Goal: Transaction & Acquisition: Purchase product/service

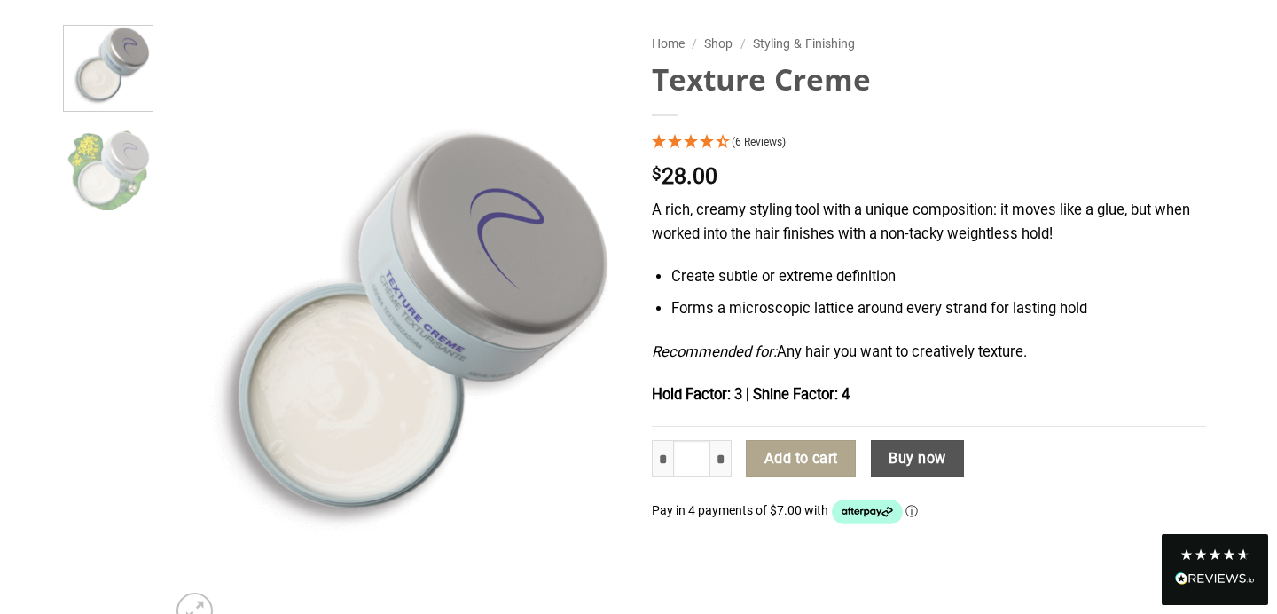
scroll to position [160, 0]
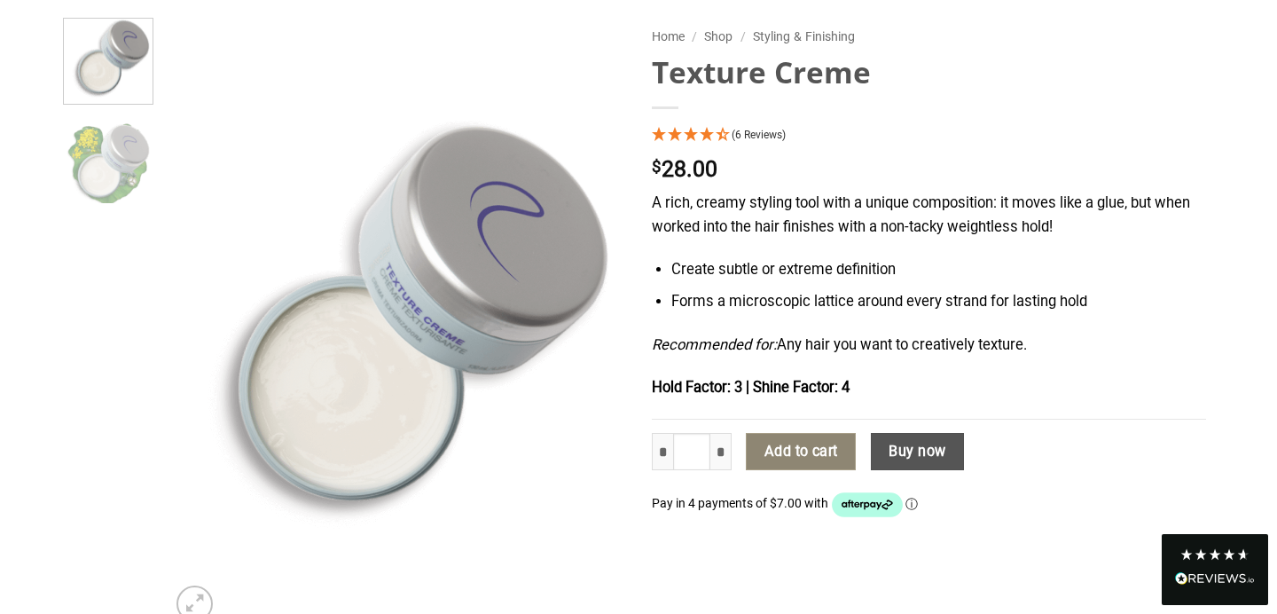
click at [801, 446] on button "Add to cart" at bounding box center [801, 451] width 110 height 37
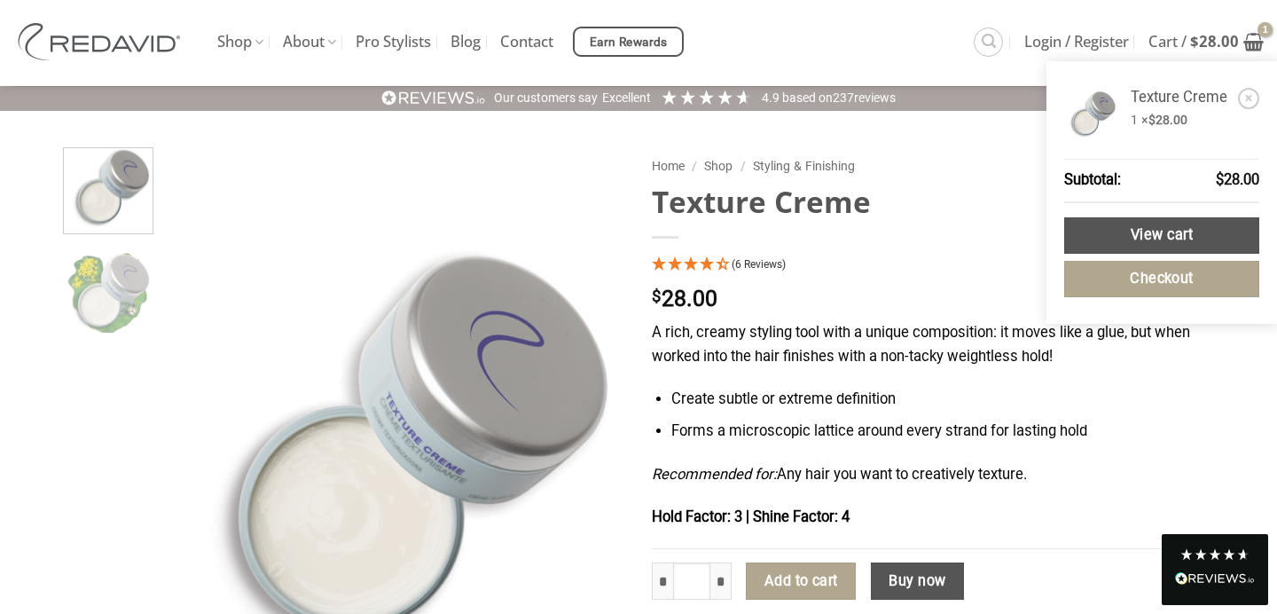
scroll to position [19, 0]
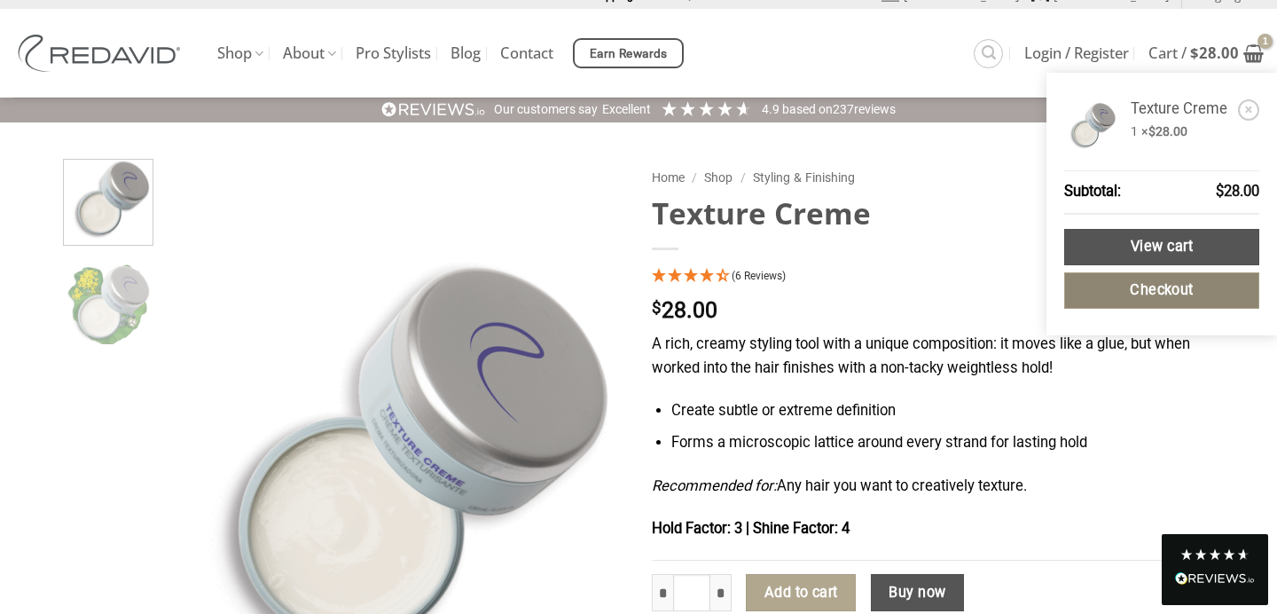
click at [1201, 280] on link "Checkout" at bounding box center [1161, 290] width 195 height 36
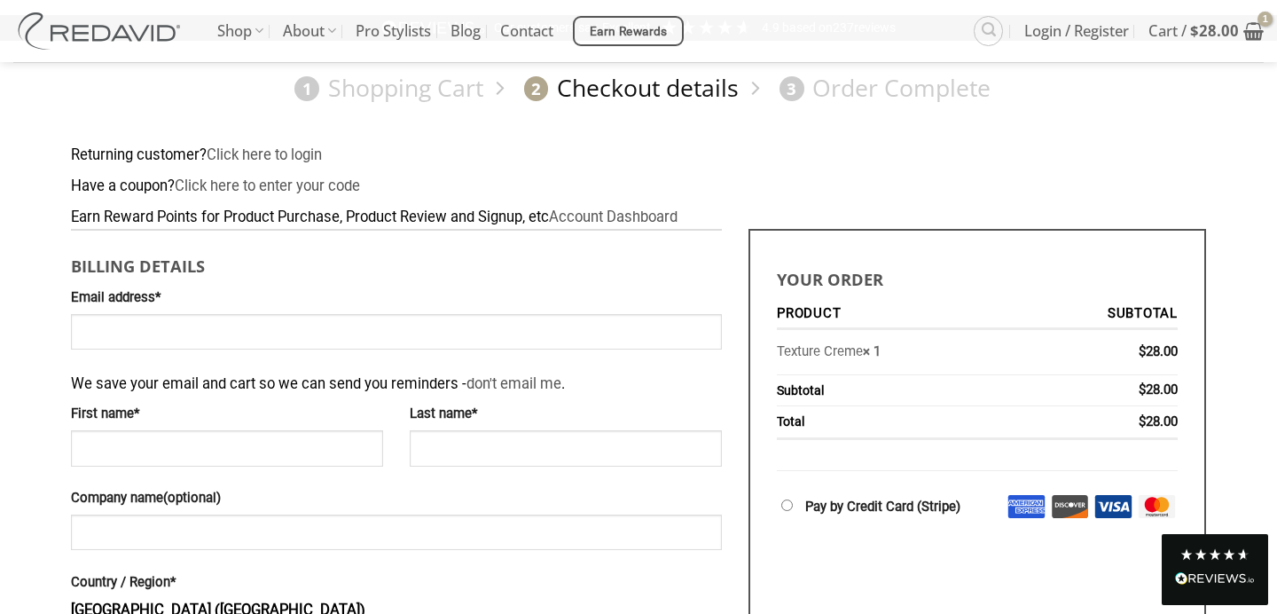
scroll to position [98, 0]
click at [162, 347] on input "Email address *" at bounding box center [396, 333] width 651 height 35
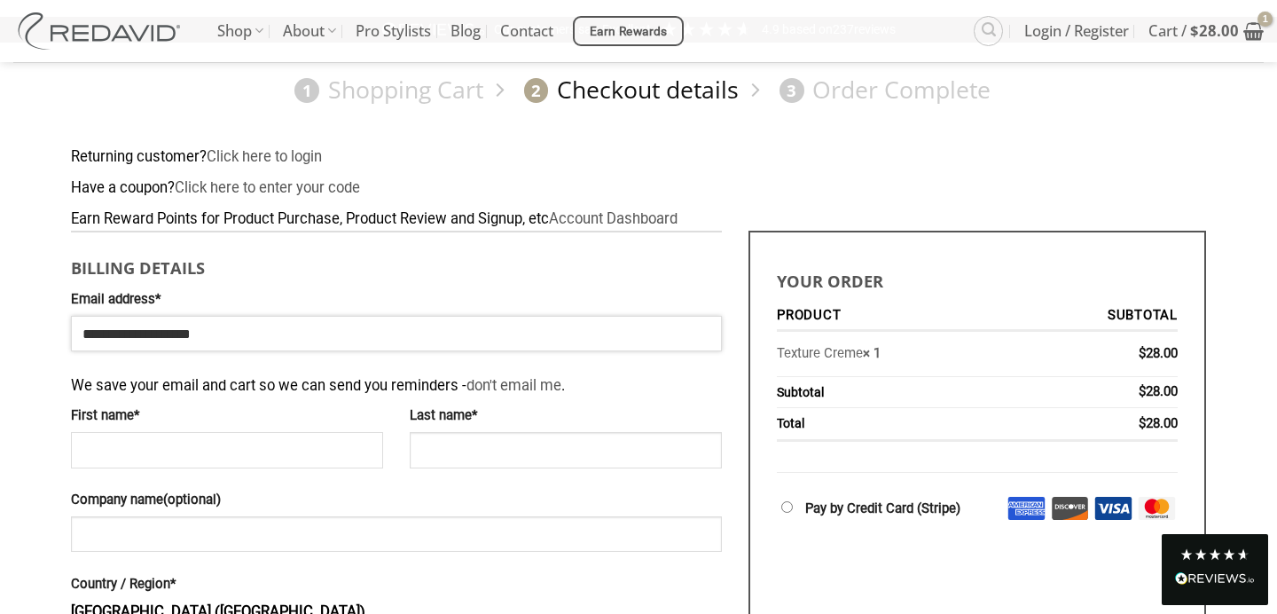
type input "**********"
click at [359, 458] on input "First name *" at bounding box center [227, 449] width 312 height 35
click at [176, 463] on input "***" at bounding box center [227, 449] width 312 height 35
type input "*"
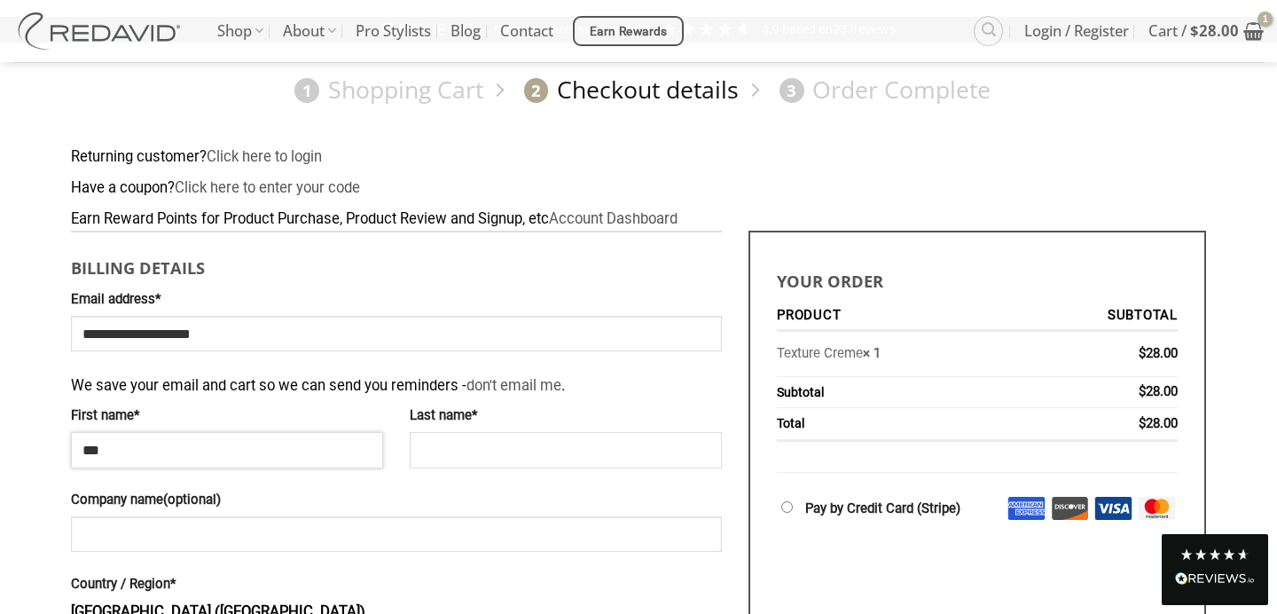
type input "***"
click at [436, 458] on input "Last name *" at bounding box center [566, 449] width 312 height 35
type input "*"
click at [456, 449] on input "*" at bounding box center [566, 449] width 312 height 35
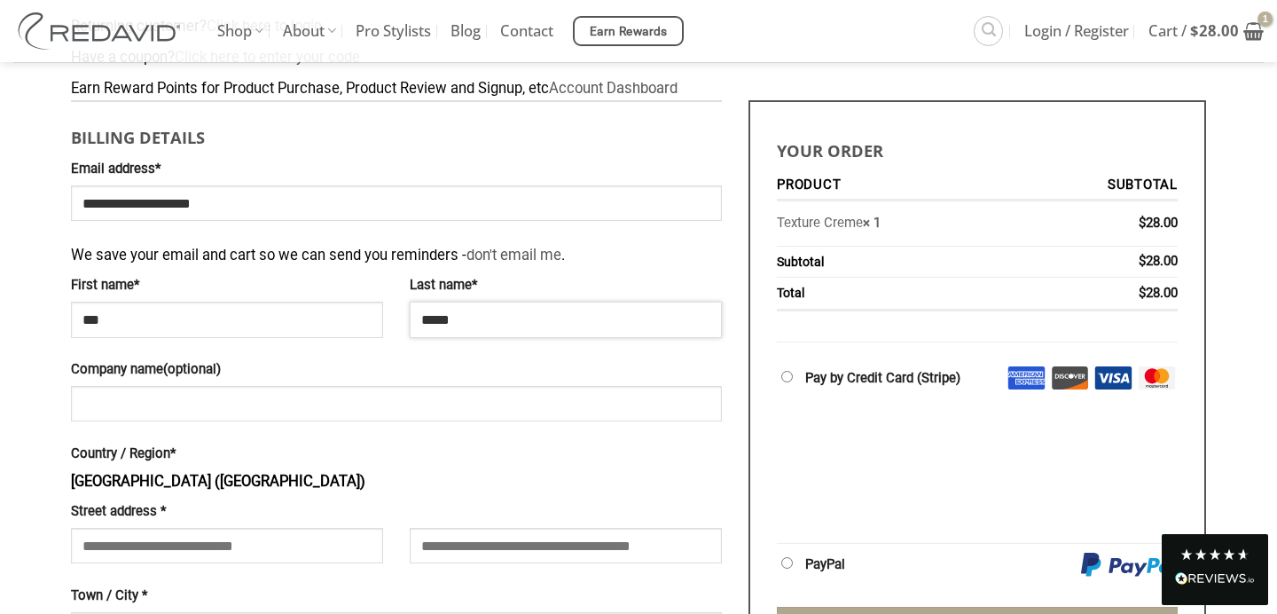
scroll to position [346, 0]
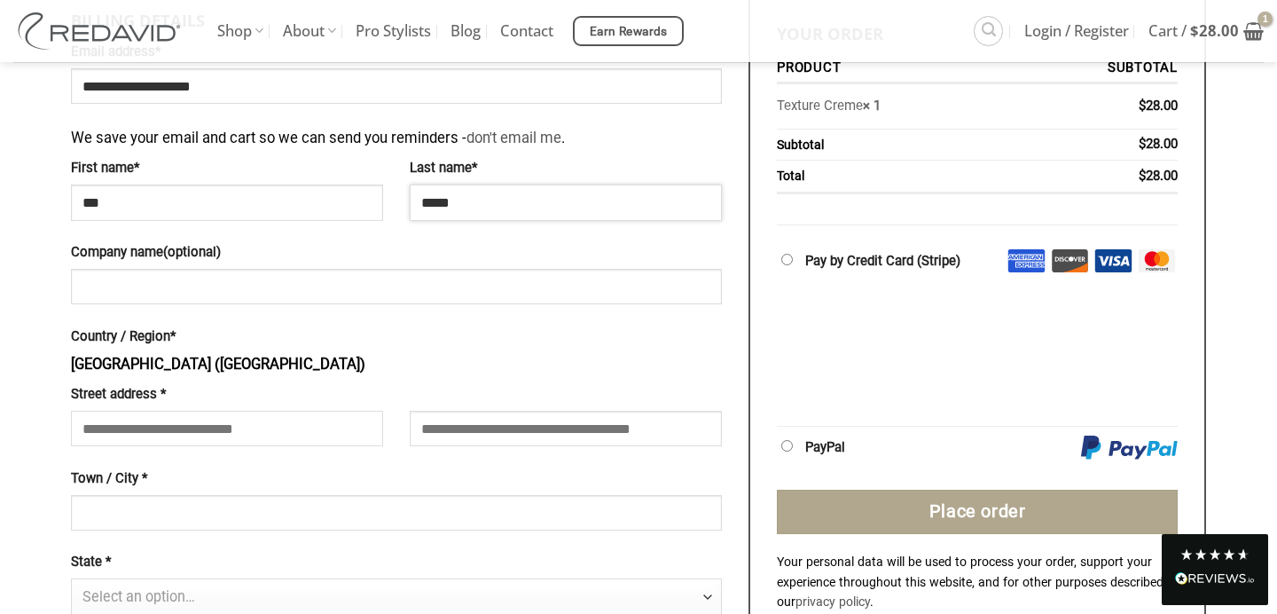
type input "*****"
click at [214, 427] on input "Street address *" at bounding box center [227, 428] width 312 height 35
type input "**********"
select select "**"
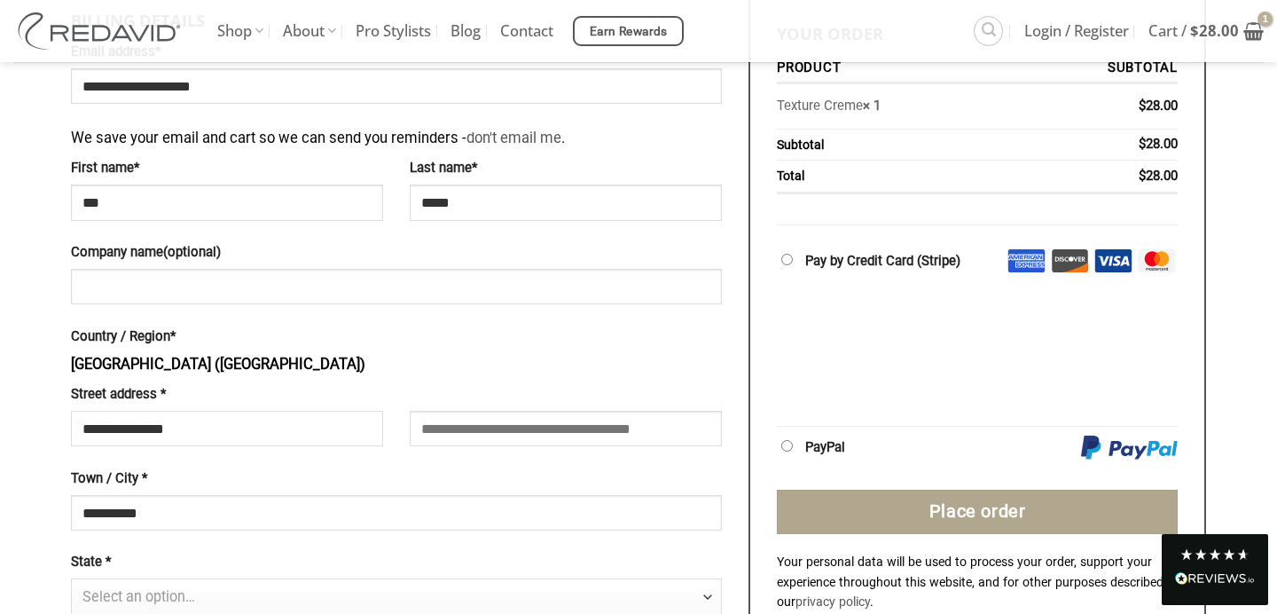
type input "*****"
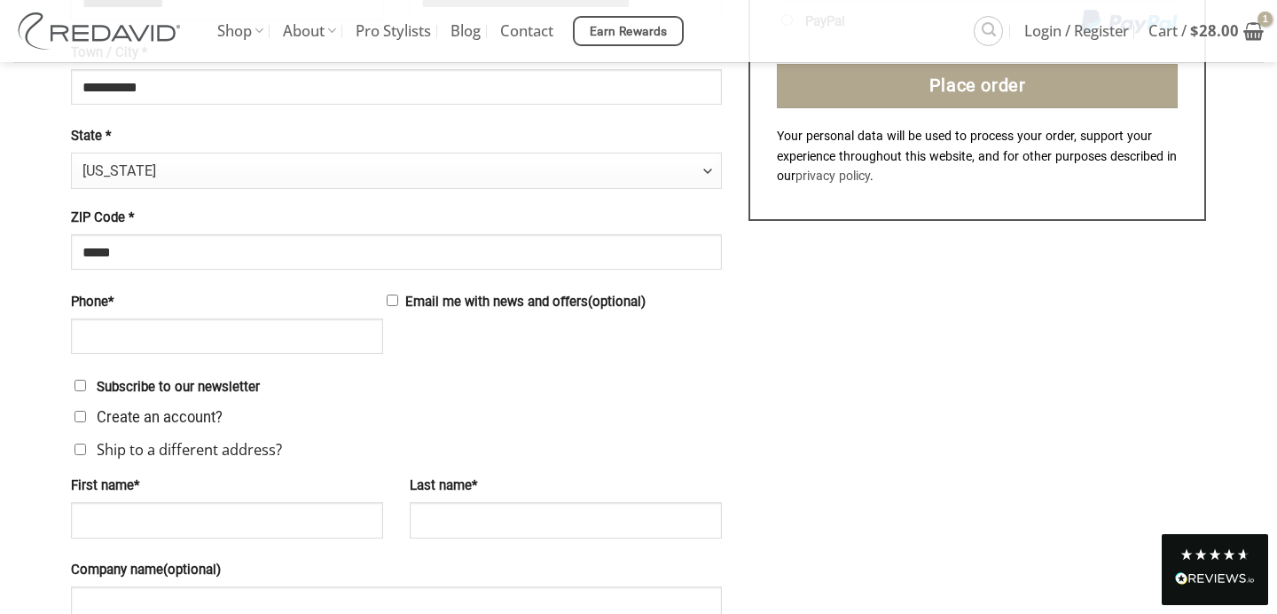
scroll to position [778, 0]
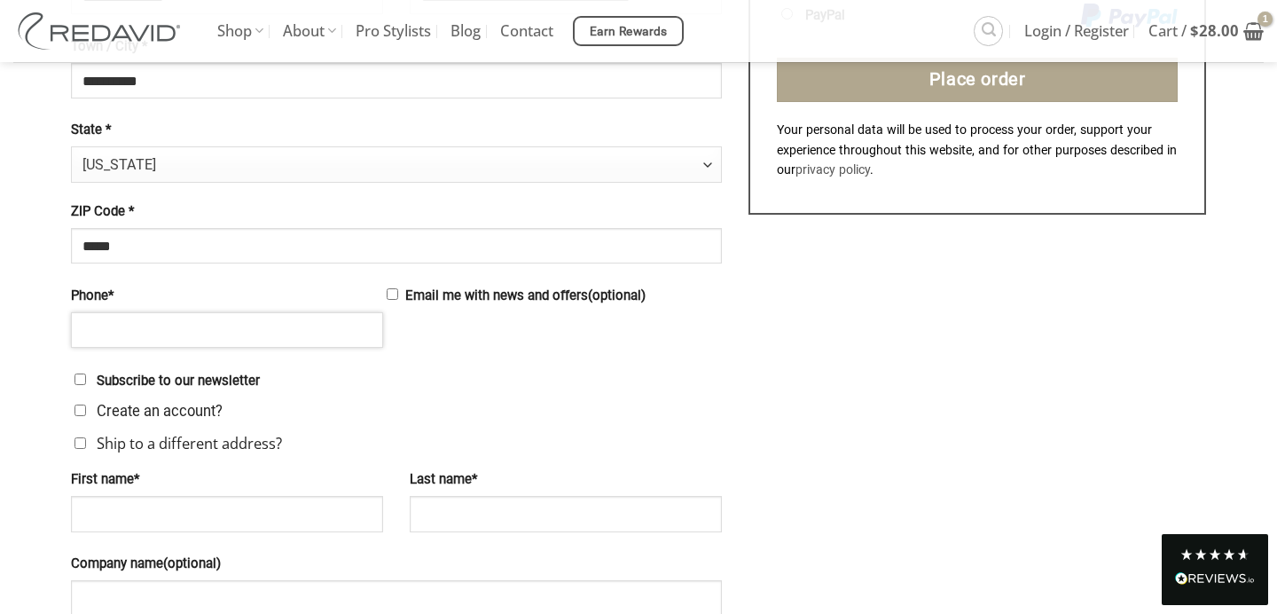
click at [321, 337] on input "Phone *" at bounding box center [227, 329] width 312 height 35
type input "**********"
click at [782, 352] on div "Your order Product Subtotal Texture Creme × 1 $ 28.00 Subtotal $ 28.00 Total $ …" at bounding box center [977, 380] width 484 height 1658
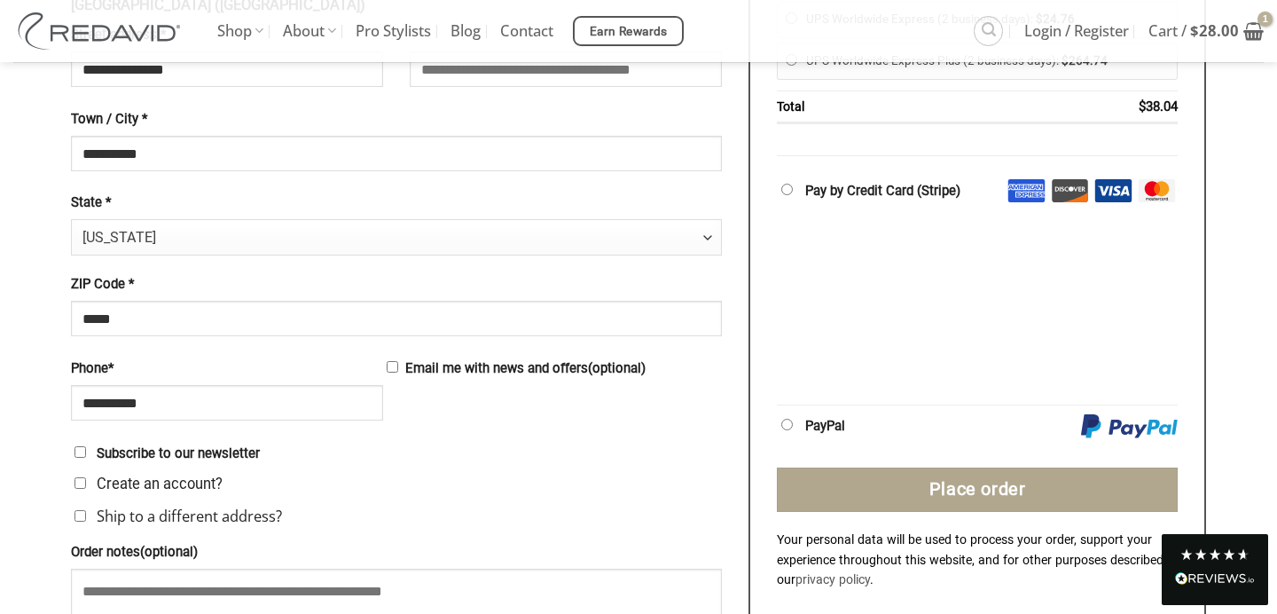
scroll to position [704, 0]
click at [735, 437] on div "Your order Product Subtotal Texture Creme × 1 $ 28.00 Subtotal $ 28.00 Shipping…" at bounding box center [977, 174] width 484 height 1099
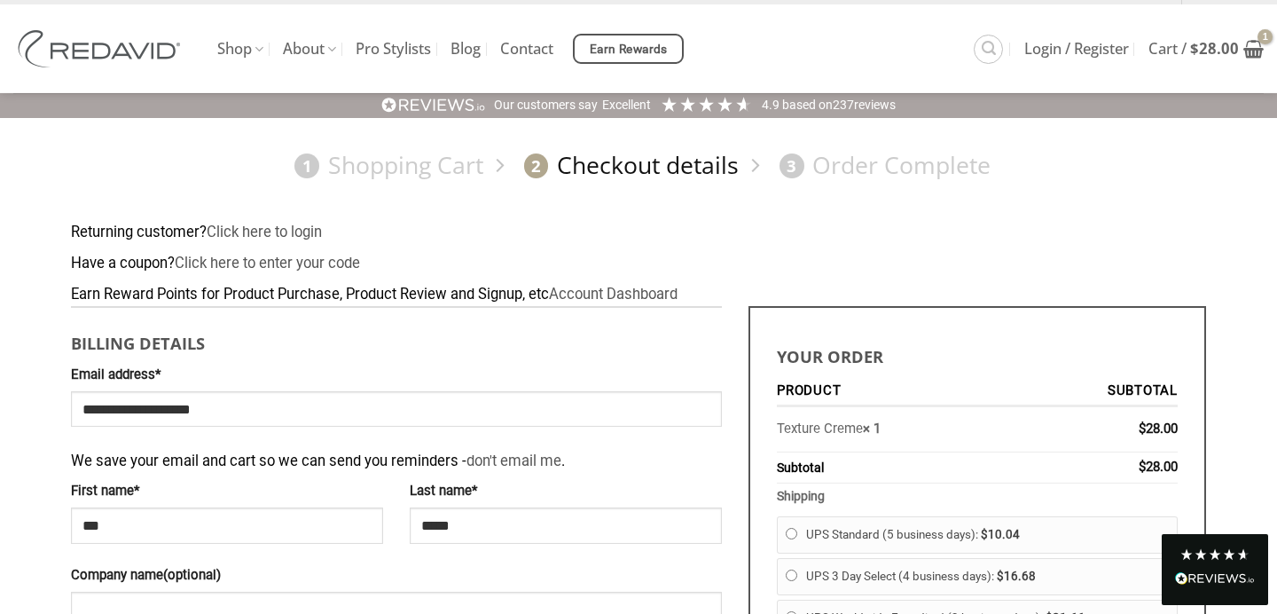
scroll to position [0, 0]
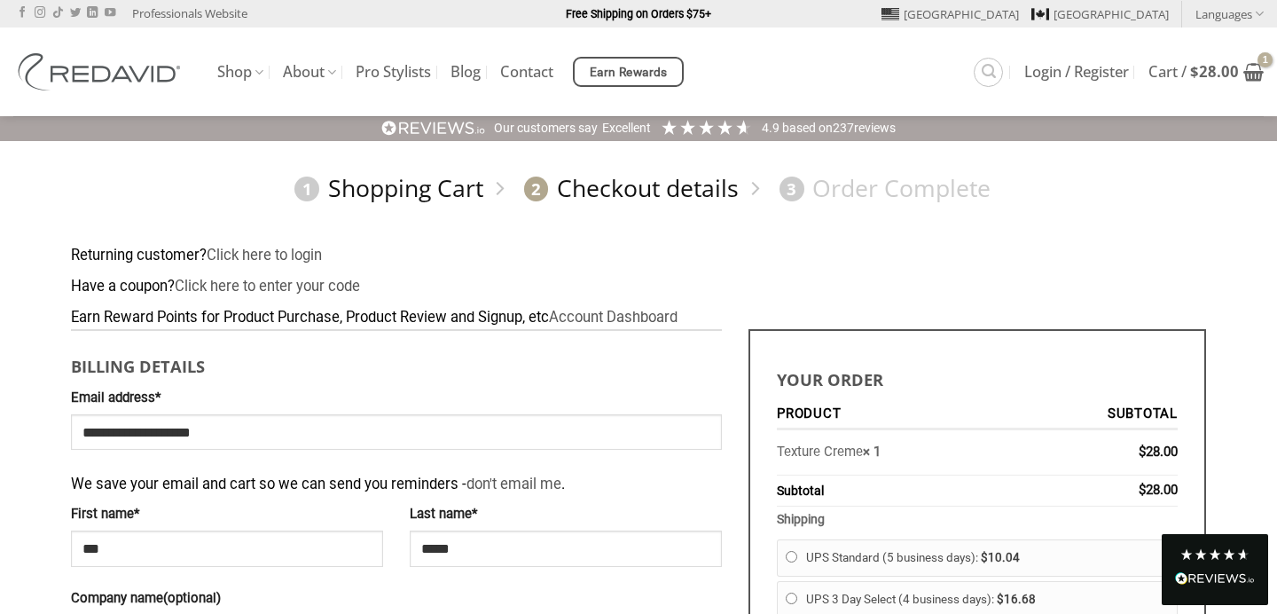
click at [401, 181] on link "1 Shopping Cart" at bounding box center [384, 188] width 197 height 31
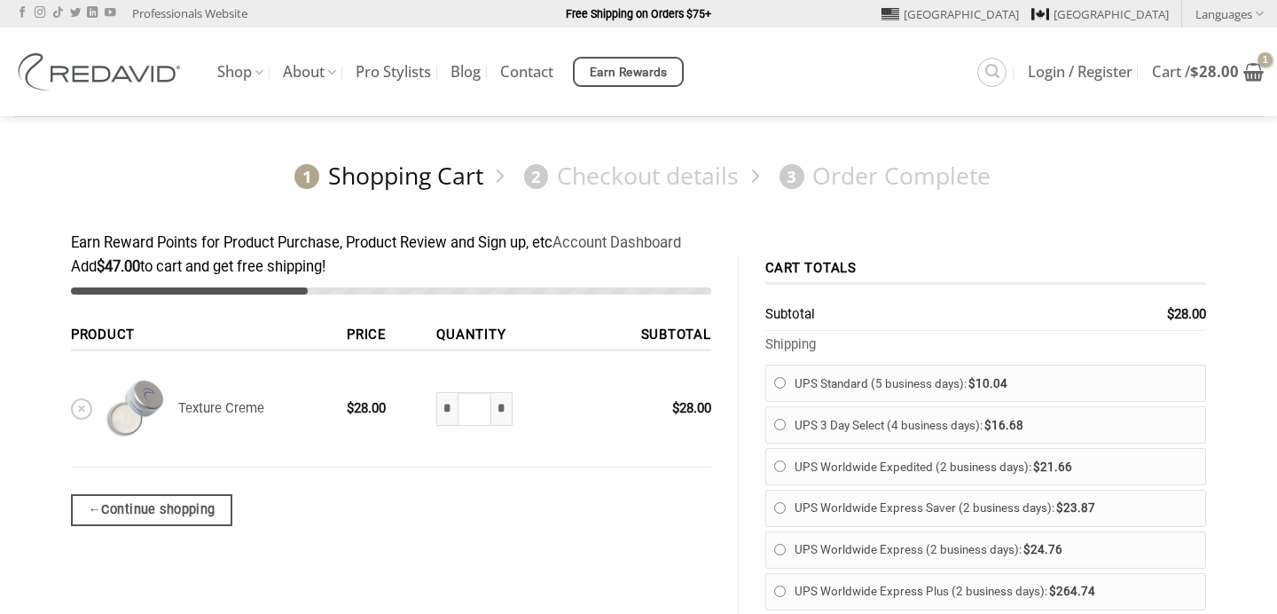
scroll to position [34, 0]
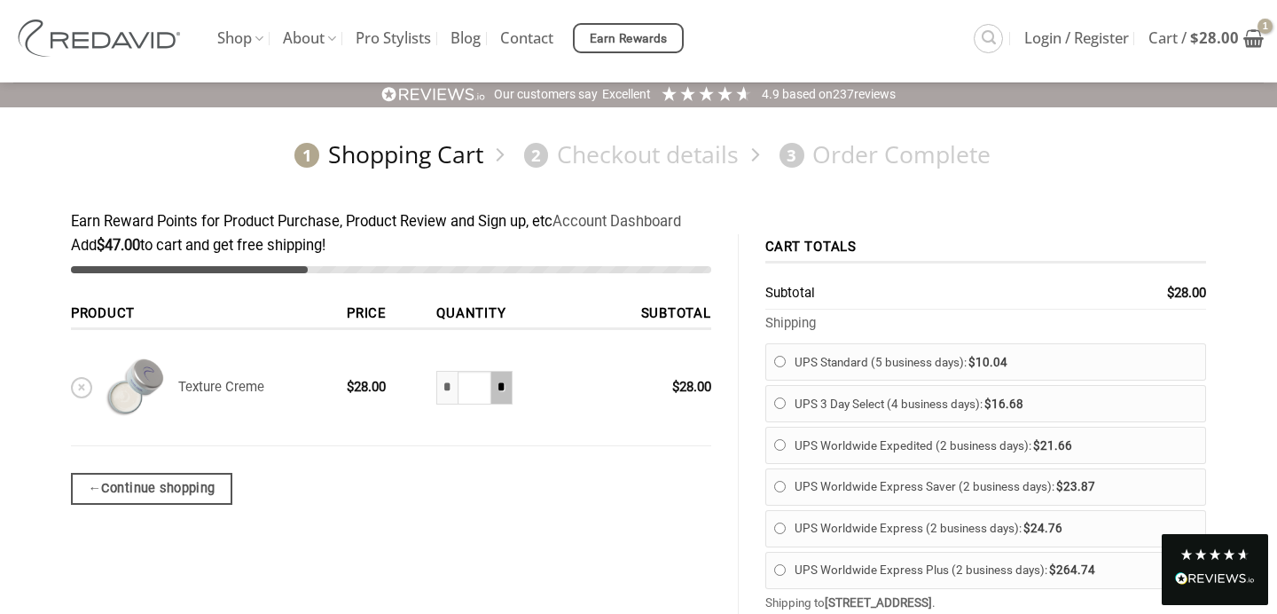
click at [507, 383] on input "*" at bounding box center [501, 388] width 21 height 34
type input "*"
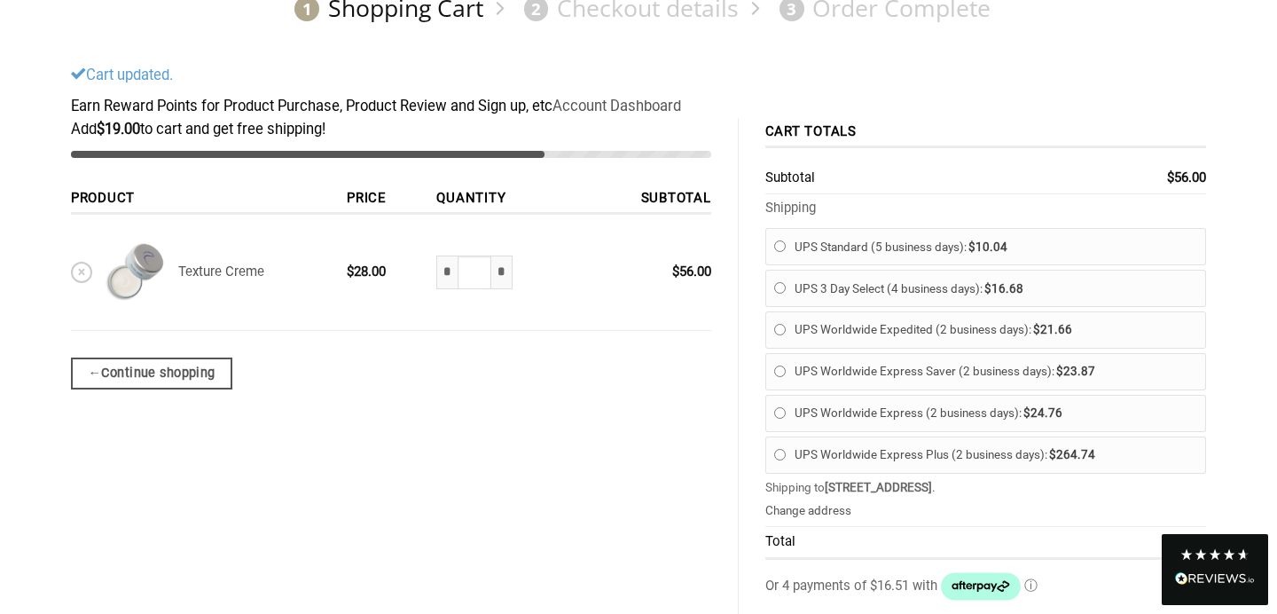
scroll to position [182, 0]
click at [514, 450] on div "Add $ 19.00 to cart and get free shipping! Product Price Quantity Subtotal × Te…" at bounding box center [390, 557] width 693 height 883
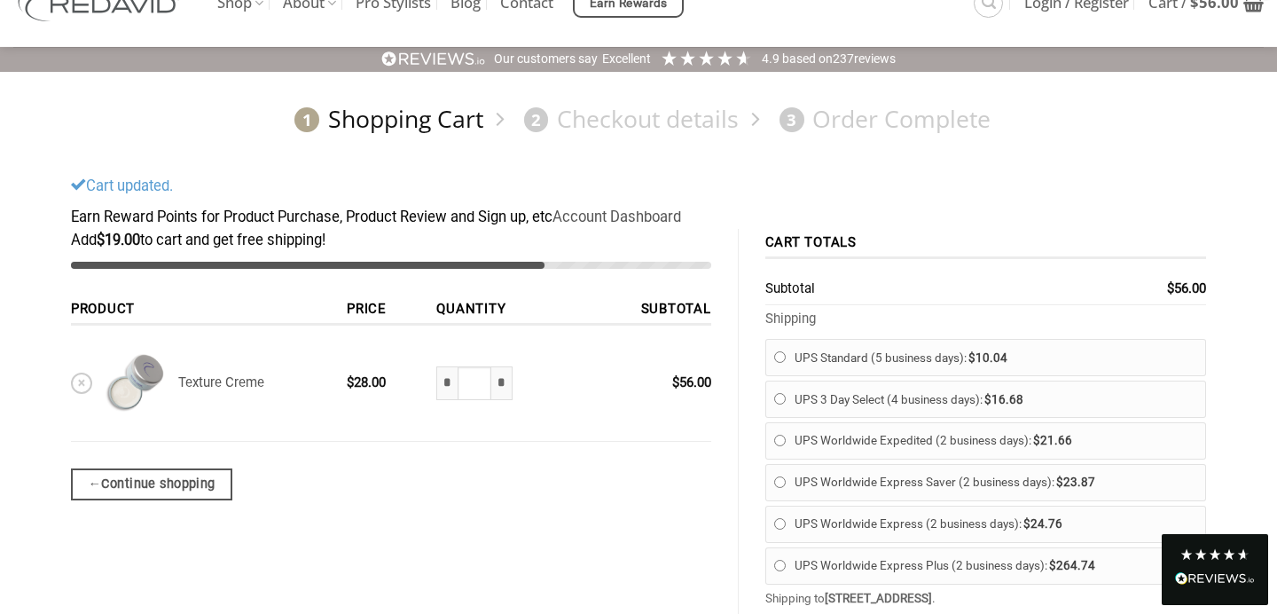
scroll to position [90, 0]
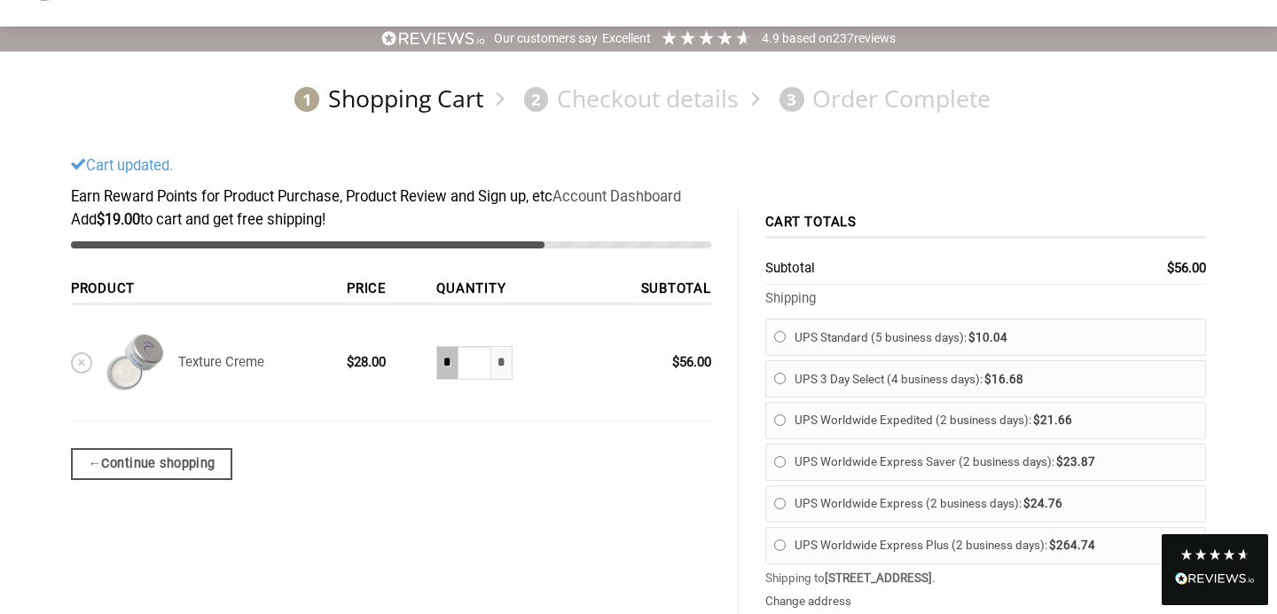
click at [457, 366] on input "*" at bounding box center [446, 363] width 21 height 34
type input "*"
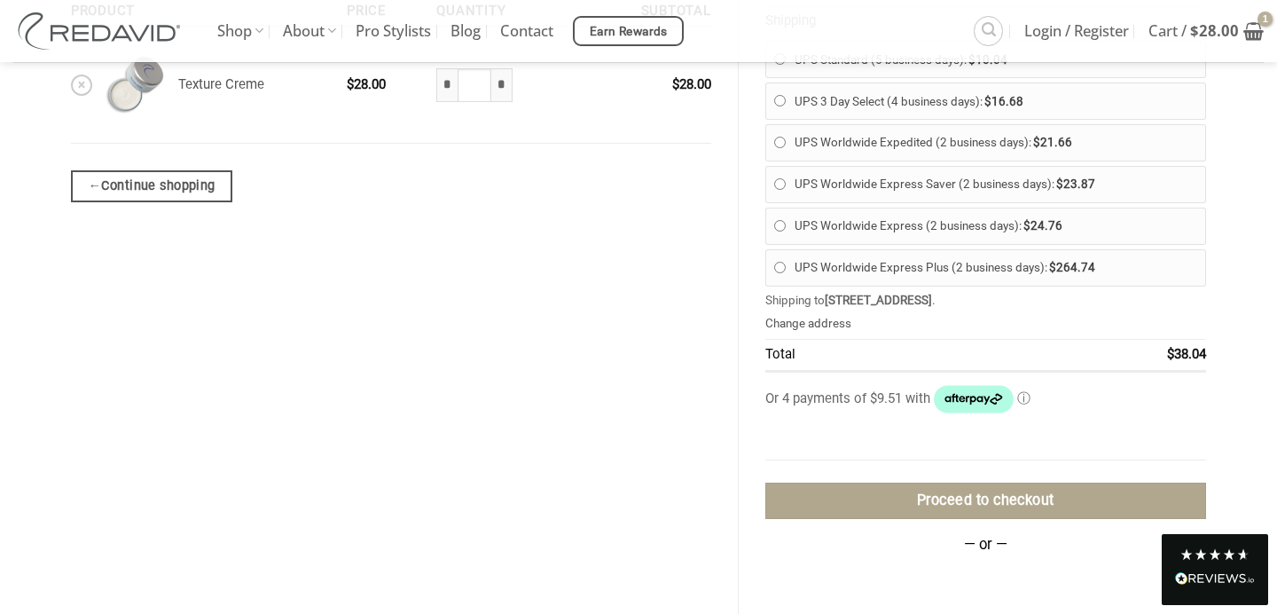
scroll to position [300, 0]
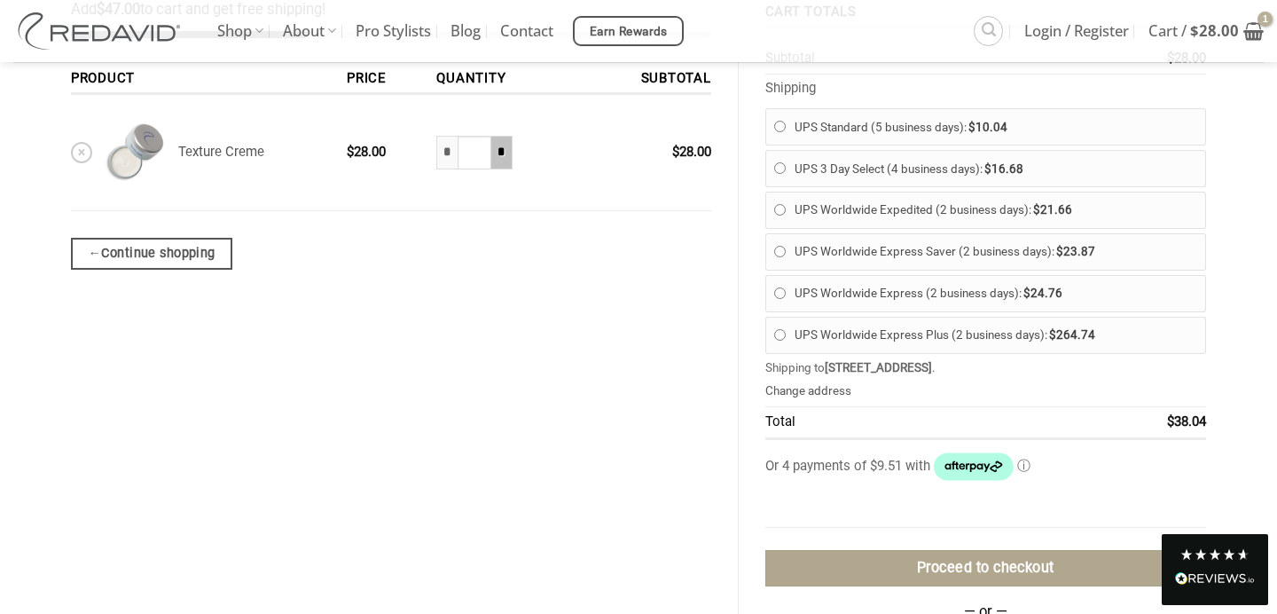
click at [507, 152] on input "*" at bounding box center [501, 153] width 21 height 34
type input "*"
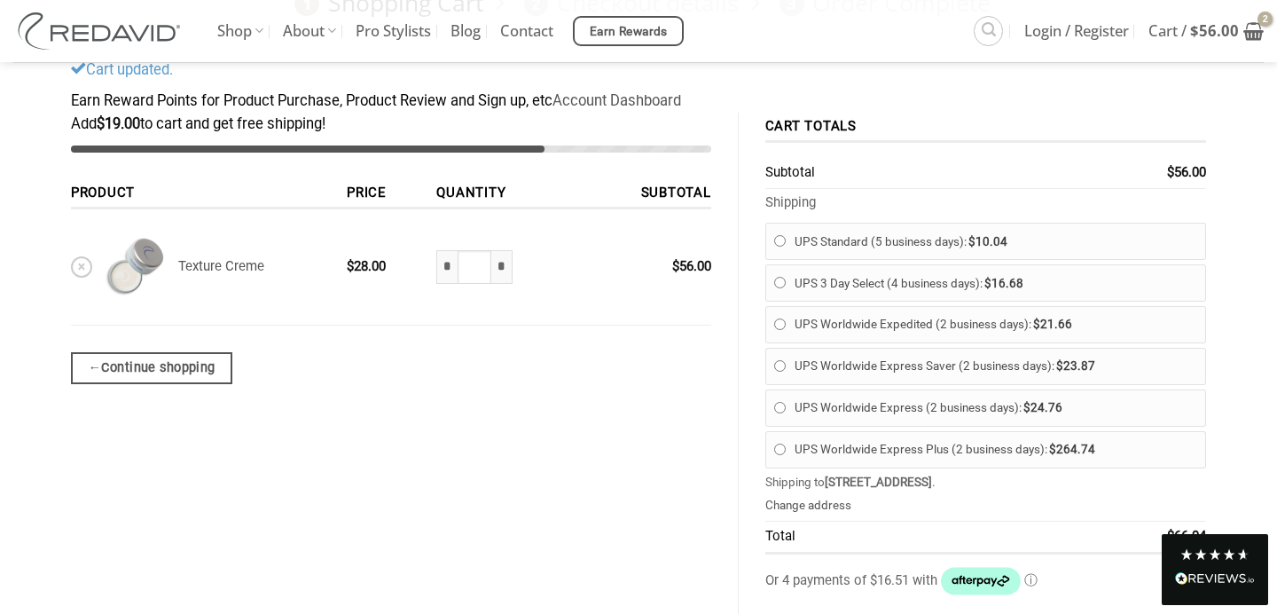
scroll to position [182, 0]
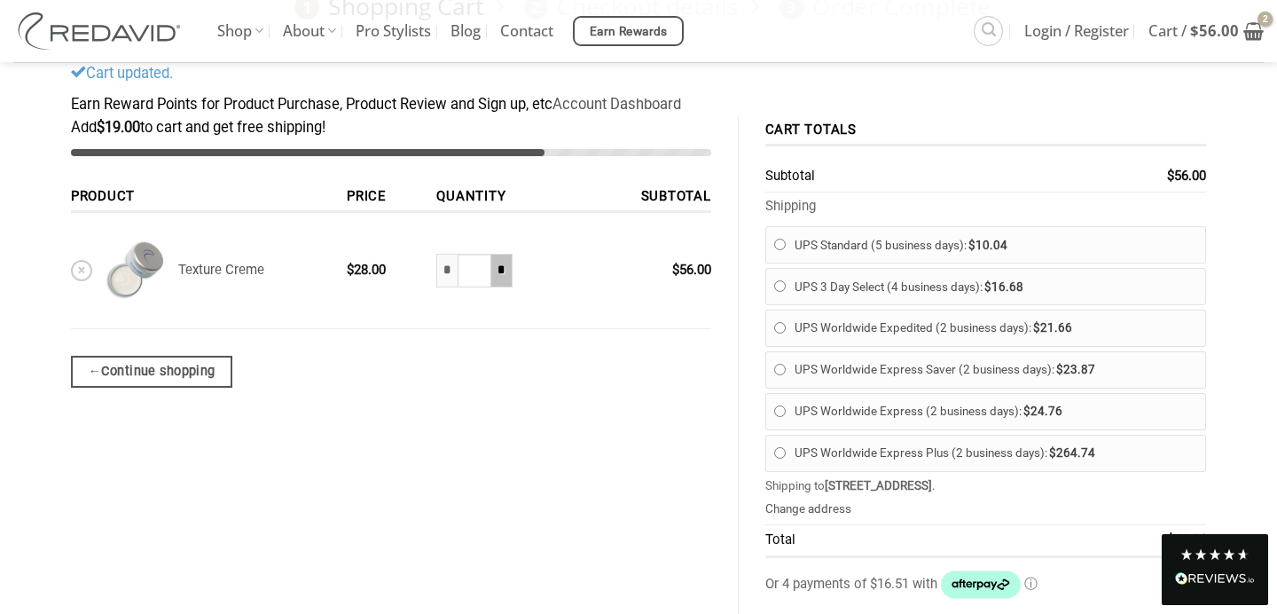
click at [504, 282] on input "*" at bounding box center [501, 271] width 21 height 34
type input "*"
